Goal: Find specific page/section: Find specific page/section

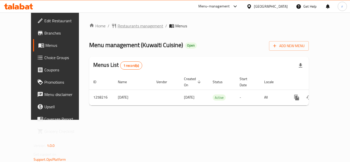
click at [126, 27] on span "Restaurants management" at bounding box center [141, 26] width 46 height 6
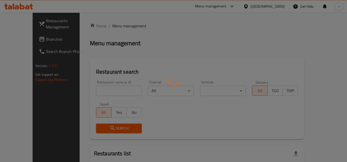
click at [90, 91] on div at bounding box center [173, 81] width 347 height 162
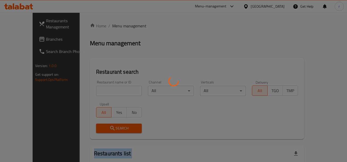
click at [90, 91] on div at bounding box center [173, 81] width 347 height 162
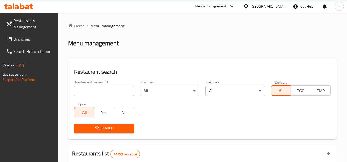
click at [90, 91] on input "search" at bounding box center [103, 91] width 59 height 10
paste input "683881"
type input "683881"
click at [93, 127] on span "Search" at bounding box center [103, 128] width 51 height 6
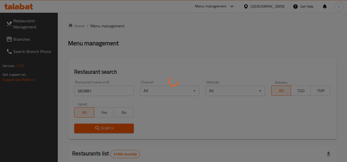
scroll to position [51, 0]
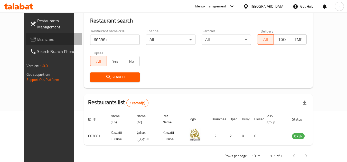
click at [37, 41] on span "Branches" at bounding box center [57, 39] width 41 height 6
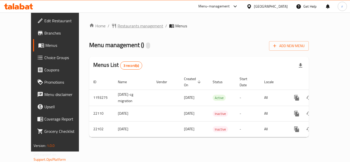
click at [118, 28] on span "Restaurants management" at bounding box center [141, 26] width 46 height 6
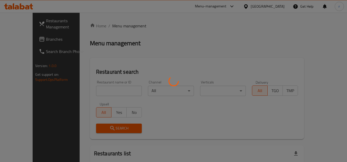
click at [91, 91] on div at bounding box center [173, 81] width 347 height 162
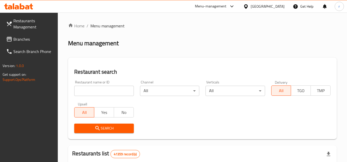
click at [91, 91] on input "search" at bounding box center [103, 91] width 59 height 10
paste input "3934"
type input "3934"
click at [85, 126] on span "Search" at bounding box center [103, 128] width 51 height 6
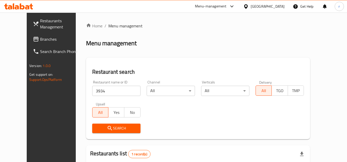
scroll to position [62, 0]
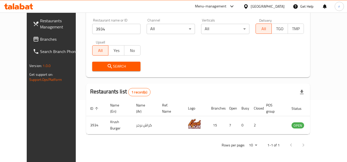
click at [276, 6] on div "United Arab Emirates" at bounding box center [267, 7] width 34 height 6
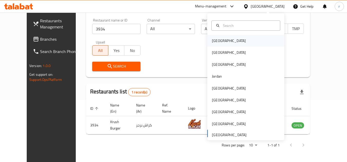
click at [223, 44] on div "Bahrain" at bounding box center [229, 41] width 42 height 12
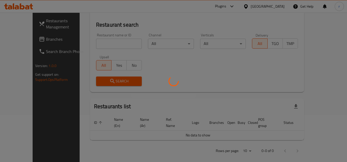
scroll to position [62, 0]
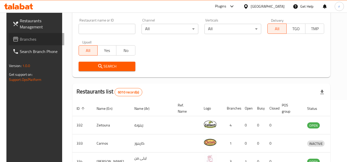
click at [24, 36] on span "Branches" at bounding box center [40, 39] width 41 height 6
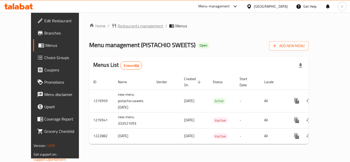
click at [126, 27] on span "Restaurants management" at bounding box center [141, 26] width 46 height 6
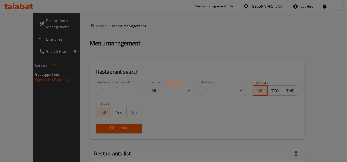
click at [94, 89] on div at bounding box center [173, 81] width 347 height 162
click at [96, 92] on div at bounding box center [173, 81] width 347 height 162
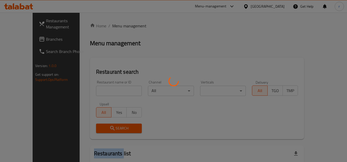
click at [96, 92] on div at bounding box center [173, 81] width 347 height 162
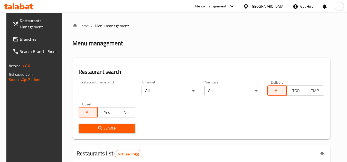
click at [96, 92] on input "search" at bounding box center [107, 91] width 57 height 10
paste input "674187"
type input "674187"
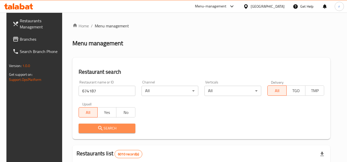
click at [85, 129] on span "Search" at bounding box center [107, 128] width 48 height 6
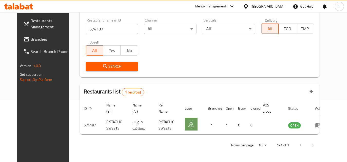
scroll to position [62, 0]
click at [250, 7] on div at bounding box center [246, 7] width 7 height 6
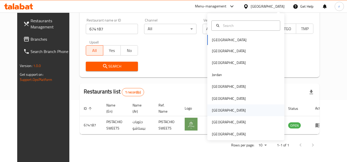
click at [212, 113] on div "[GEOGRAPHIC_DATA]" at bounding box center [229, 111] width 34 height 6
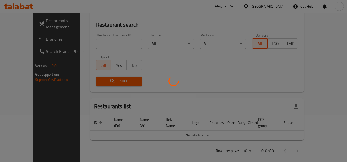
scroll to position [62, 0]
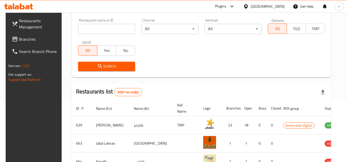
click at [27, 40] on span "Branches" at bounding box center [39, 39] width 41 height 6
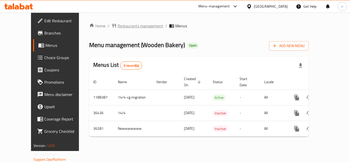
click at [124, 30] on div "Home / Restaurants management / Menus Menu management ( Wooden Bakery ) Open Ad…" at bounding box center [199, 82] width 220 height 118
click at [123, 24] on span "Restaurants management" at bounding box center [141, 26] width 46 height 6
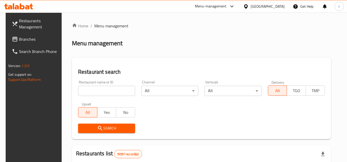
drag, startPoint x: 96, startPoint y: 89, endPoint x: 94, endPoint y: 94, distance: 6.0
click at [96, 89] on input "search" at bounding box center [106, 91] width 57 height 10
paste input "18516"
type input "18516"
click at [92, 126] on span "Search" at bounding box center [106, 128] width 49 height 6
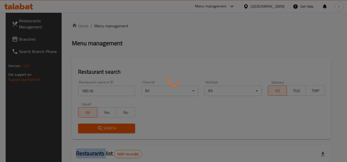
click at [92, 126] on div at bounding box center [173, 81] width 347 height 162
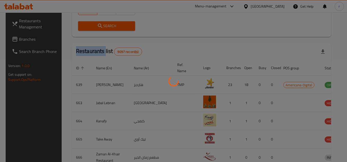
scroll to position [62, 0]
